Goal: Information Seeking & Learning: Check status

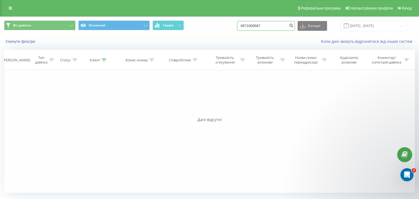
click at [272, 29] on input "0671000587" at bounding box center [266, 26] width 58 height 10
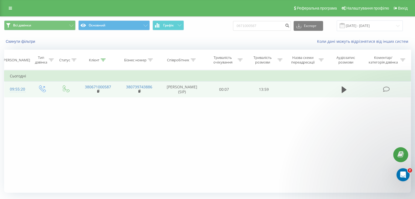
click at [388, 89] on icon at bounding box center [386, 89] width 7 height 6
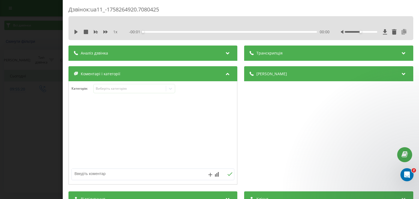
click at [401, 32] on icon at bounding box center [404, 31] width 7 height 5
click at [41, 88] on div "Дзвінок : ua11_-1758264920.7080425 1 x - 13:59 00:00 00:00 Транскрипція Для AI-…" at bounding box center [209, 99] width 419 height 199
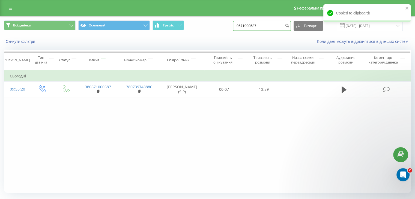
drag, startPoint x: 184, startPoint y: 40, endPoint x: 155, endPoint y: 42, distance: 29.5
click at [155, 42] on div "Всі дзвінки Основний Графік 0671000587 Експорт .csv .xls .xlsx 19.06.2025 - 19.…" at bounding box center [207, 32] width 414 height 31
paste input "380932093410"
drag, startPoint x: 247, startPoint y: 26, endPoint x: 226, endPoint y: 33, distance: 22.3
click at [227, 32] on div "Всі дзвінки Основний Графік 380932093410 Експорт .csv .xls .xlsx 19.06.2025 - 1…" at bounding box center [207, 26] width 414 height 18
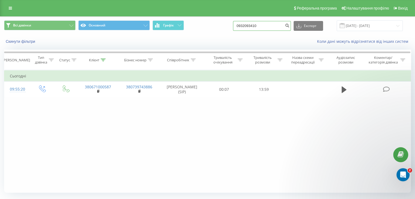
type input "0932093410"
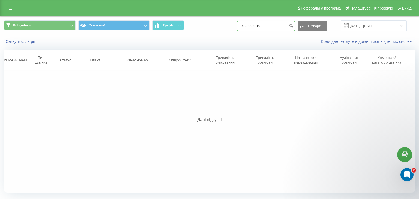
click at [260, 26] on input "0932093410" at bounding box center [266, 26] width 58 height 10
paste input "0170001"
type input "0930170001"
